Goal: Task Accomplishment & Management: Use online tool/utility

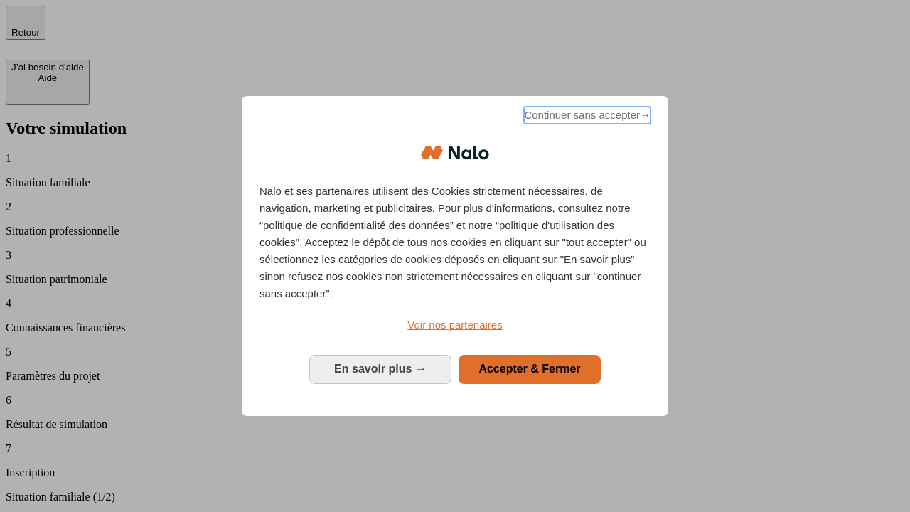
click at [586, 117] on span "Continuer sans accepter →" at bounding box center [587, 115] width 127 height 17
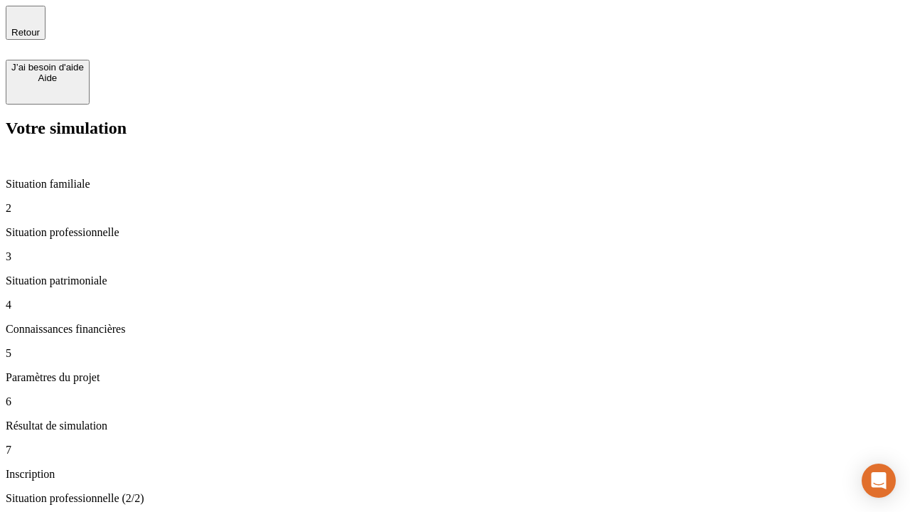
type input "30 000"
type input "1 000"
